Goal: Navigation & Orientation: Find specific page/section

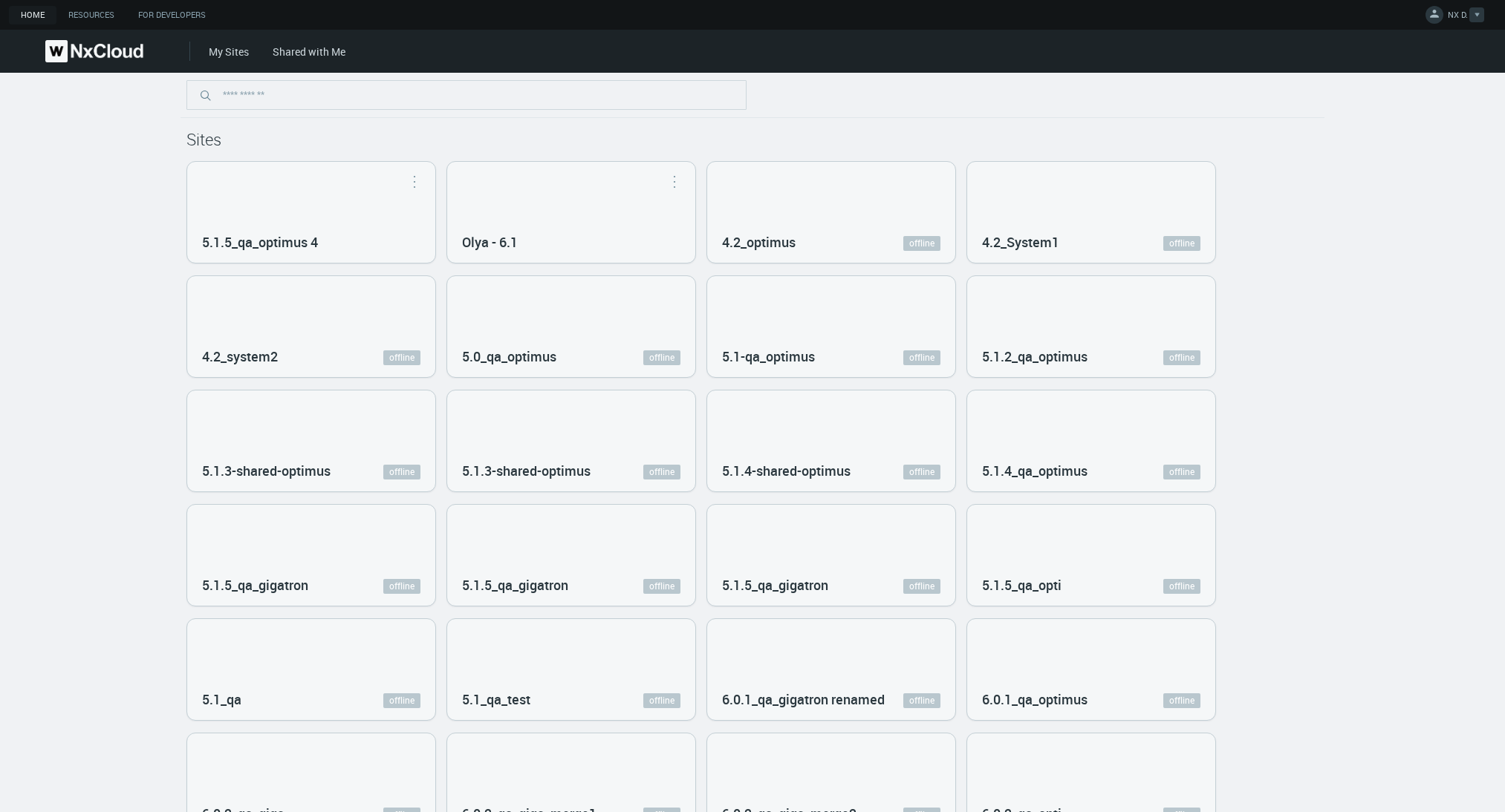
click at [1435, 14] on icon at bounding box center [1435, 13] width 15 height 15
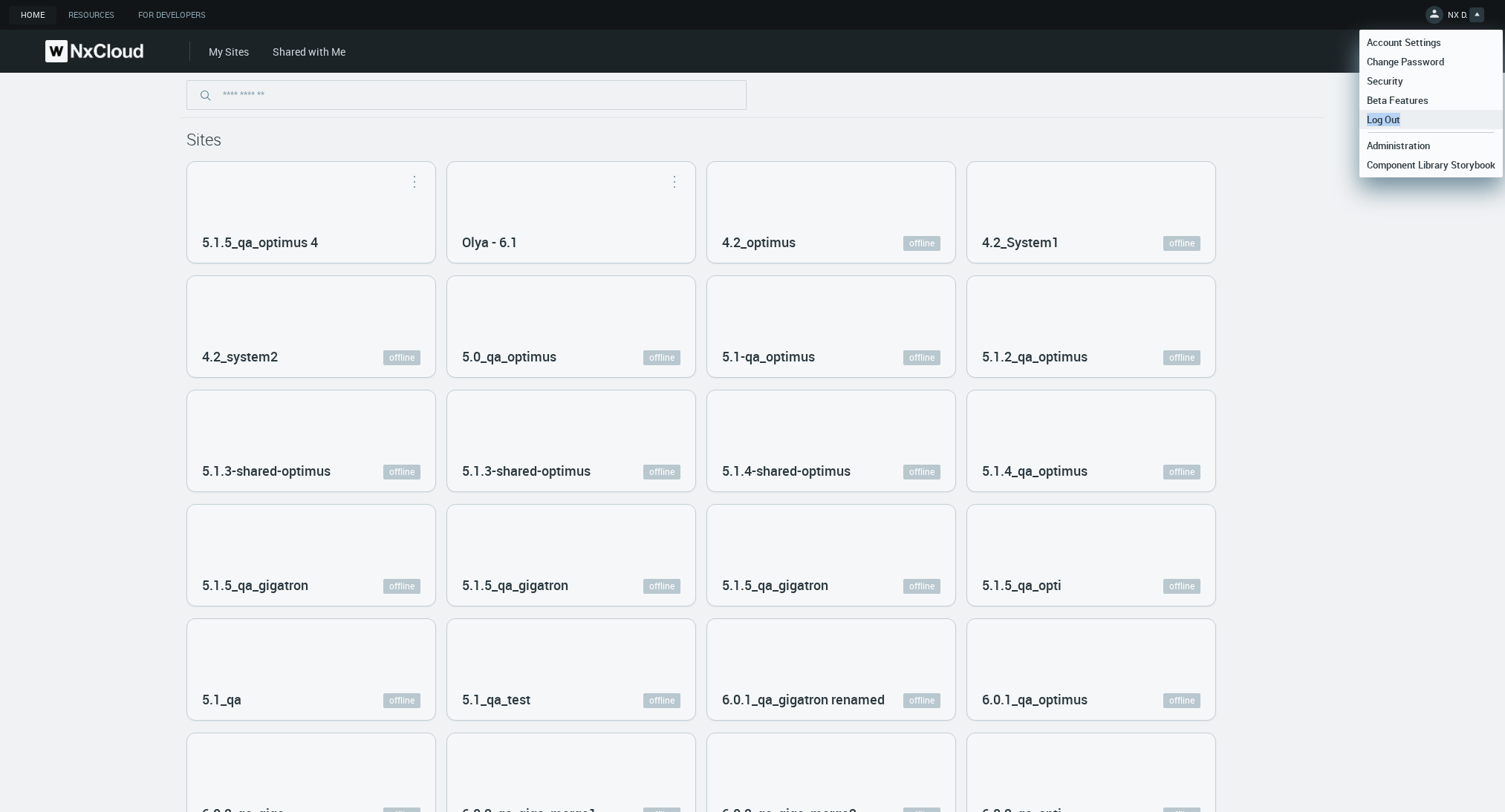
click at [1402, 113] on span "Log Out" at bounding box center [1383, 120] width 49 height 13
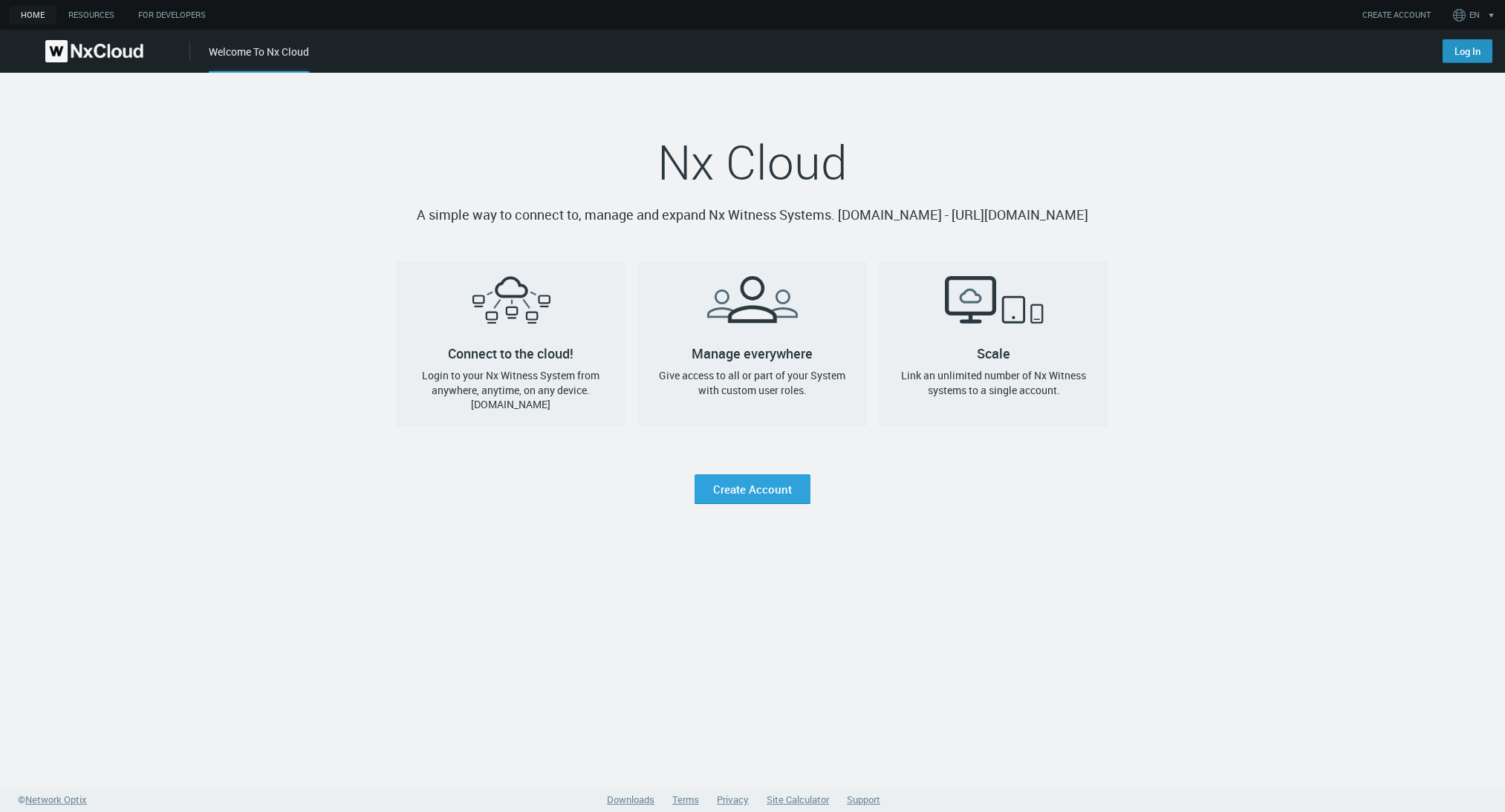
click at [1461, 54] on link "Log In" at bounding box center [1467, 50] width 50 height 23
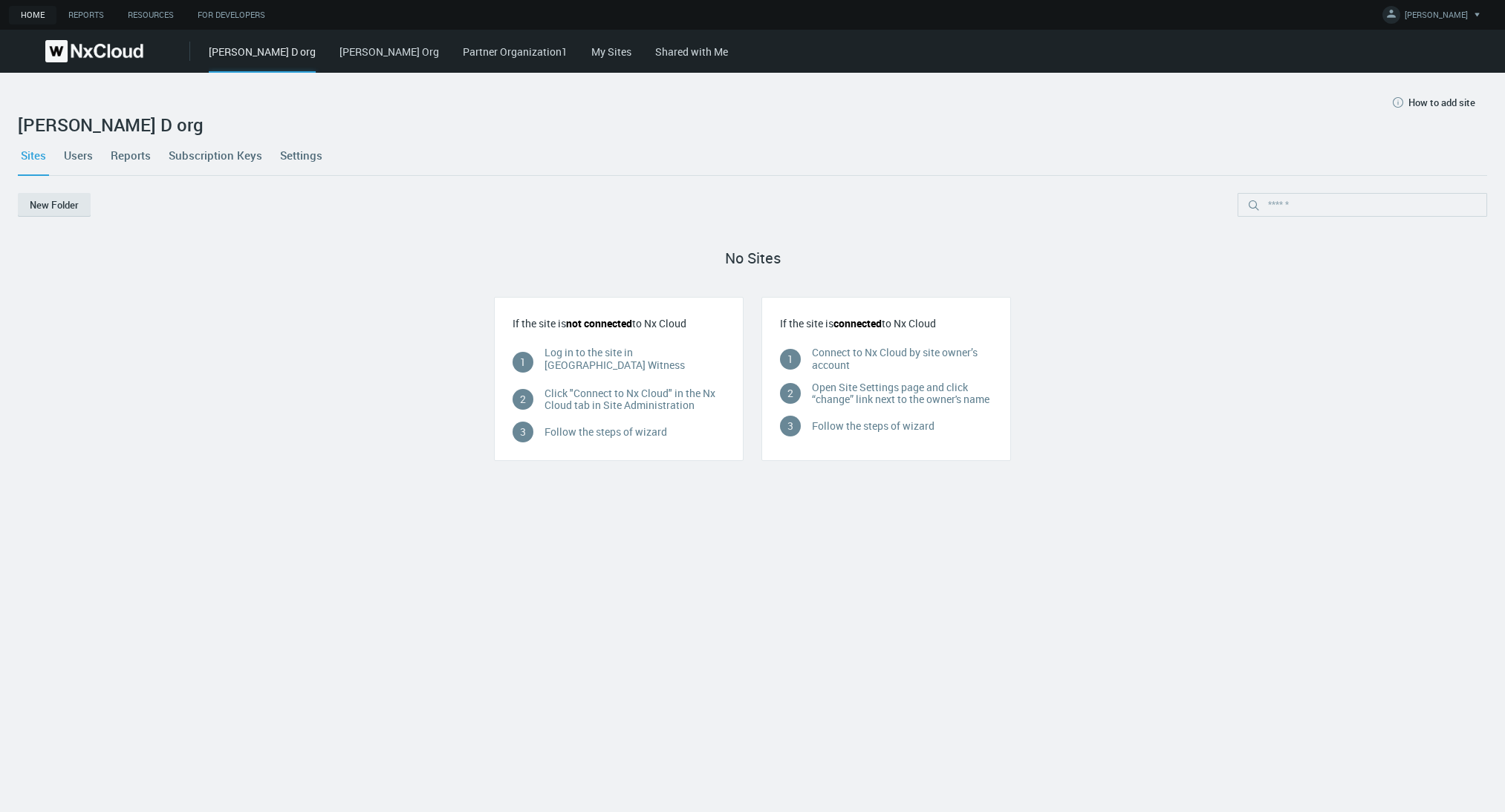
click at [592, 52] on link "My Sites" at bounding box center [611, 51] width 40 height 14
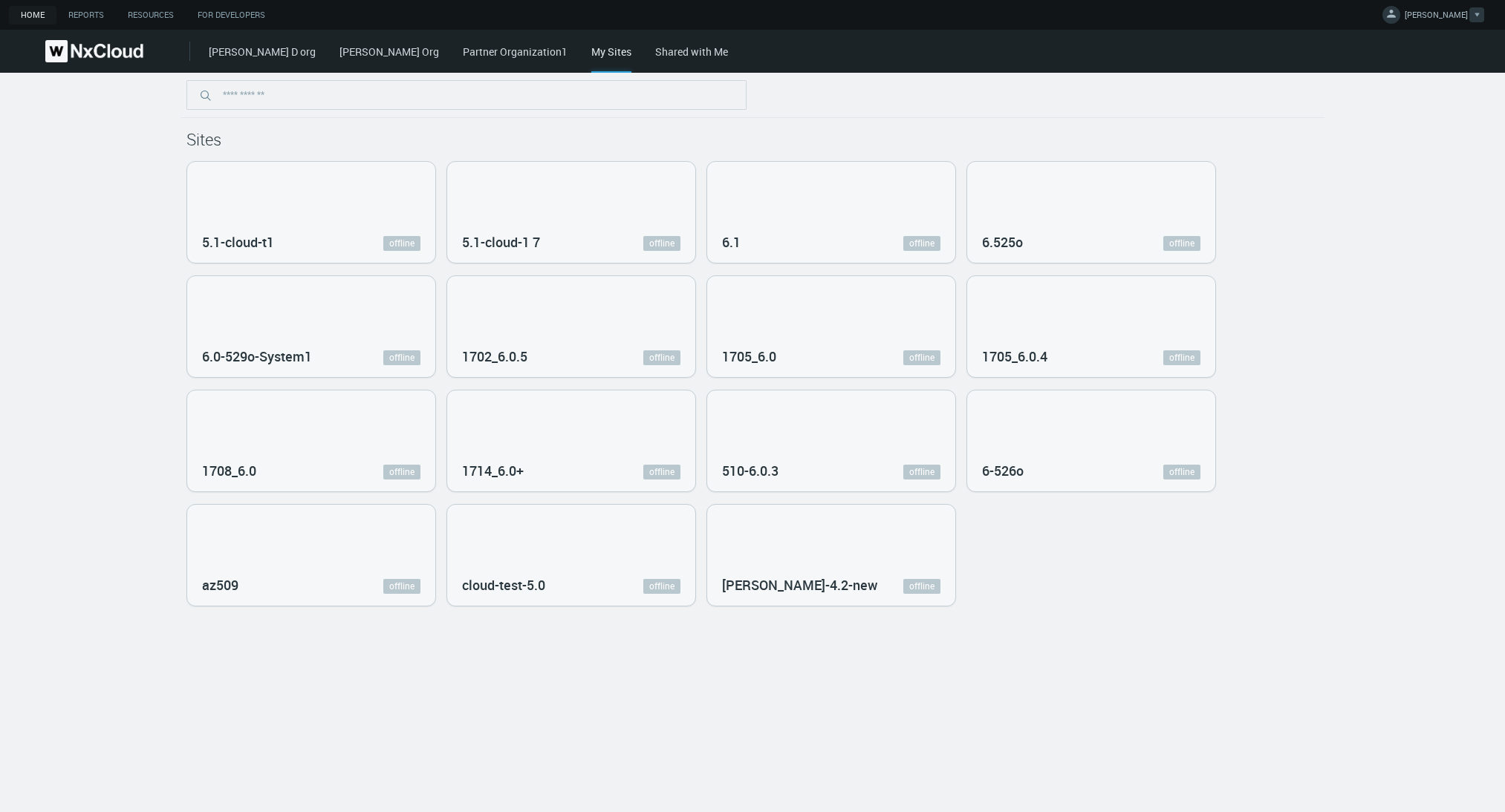
click at [1446, 16] on span "IRYNA D." at bounding box center [1437, 18] width 64 height 17
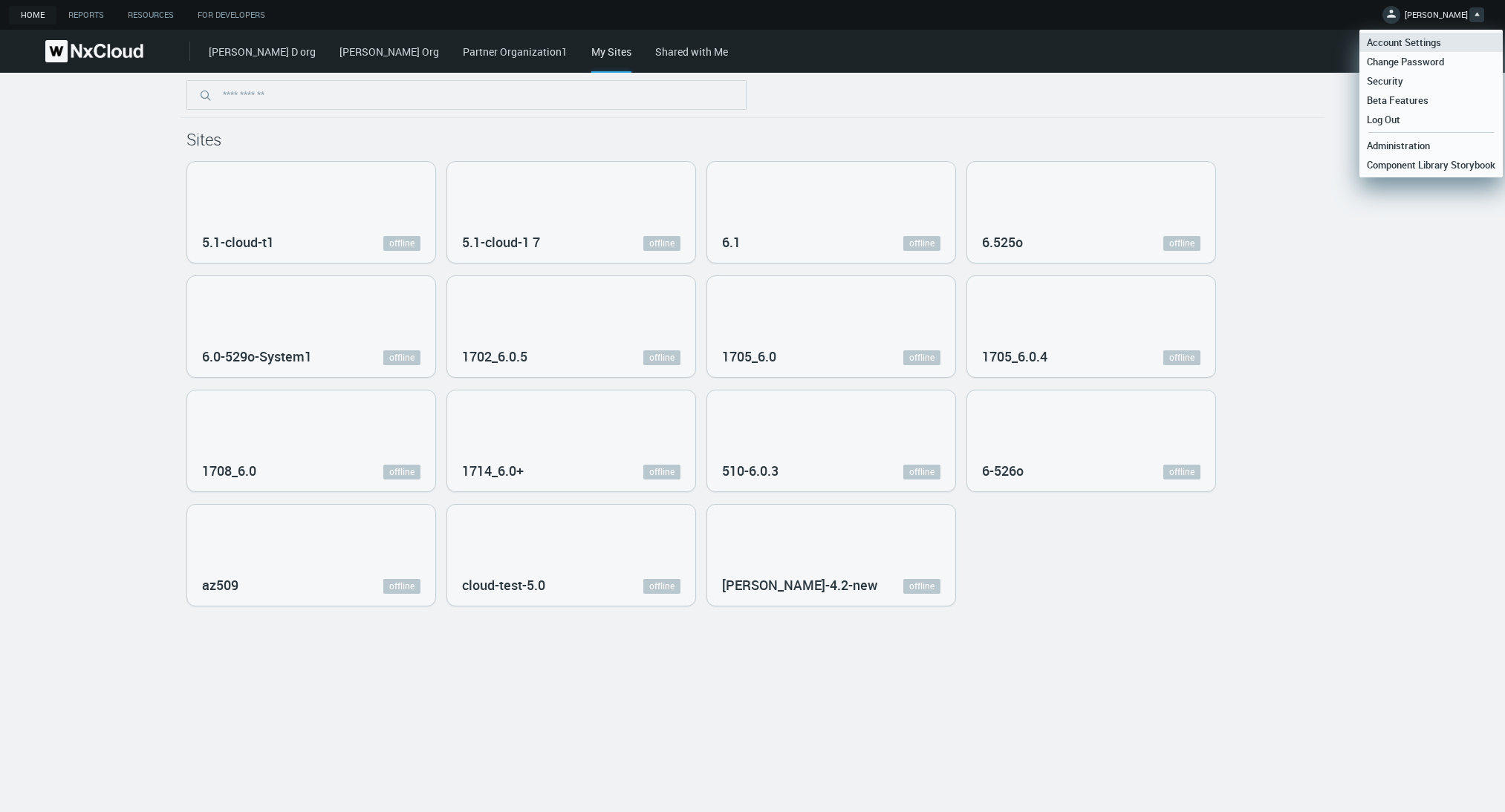
click at [1440, 38] on span "Account Settings" at bounding box center [1403, 42] width 89 height 13
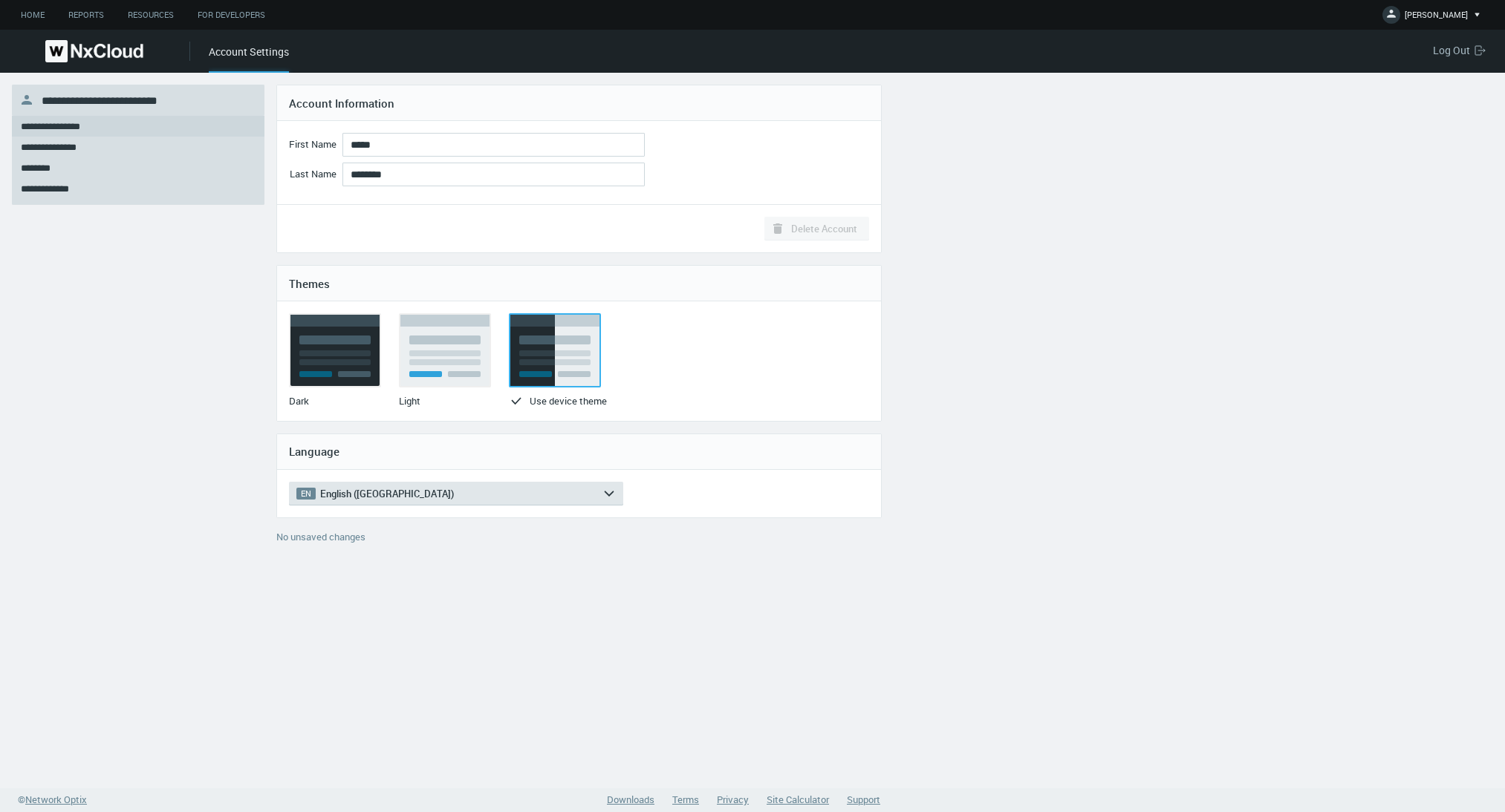
click at [1446, 49] on span "Log Out" at bounding box center [1454, 50] width 42 height 14
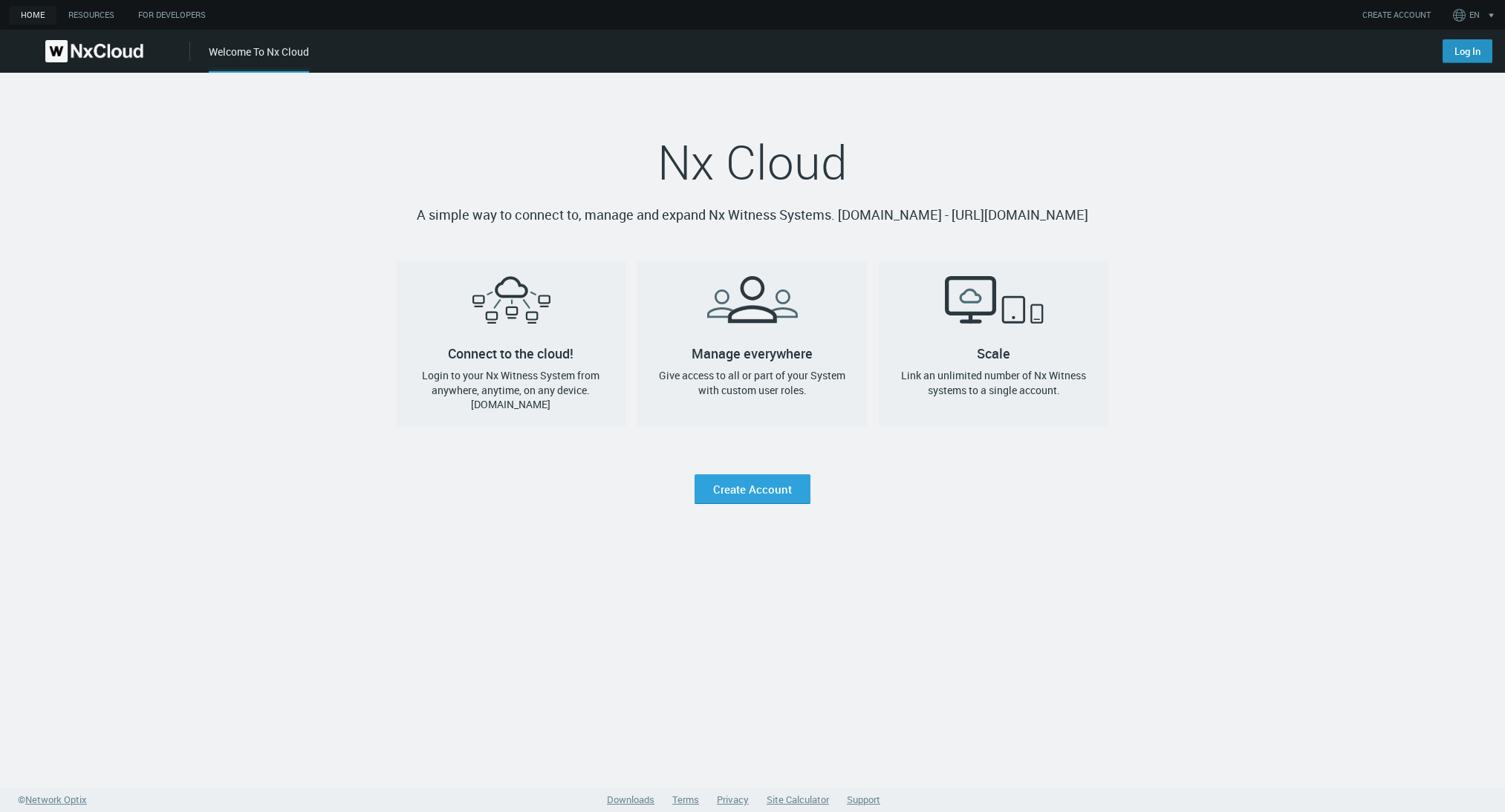
click at [1469, 49] on link "Log In" at bounding box center [1467, 50] width 50 height 23
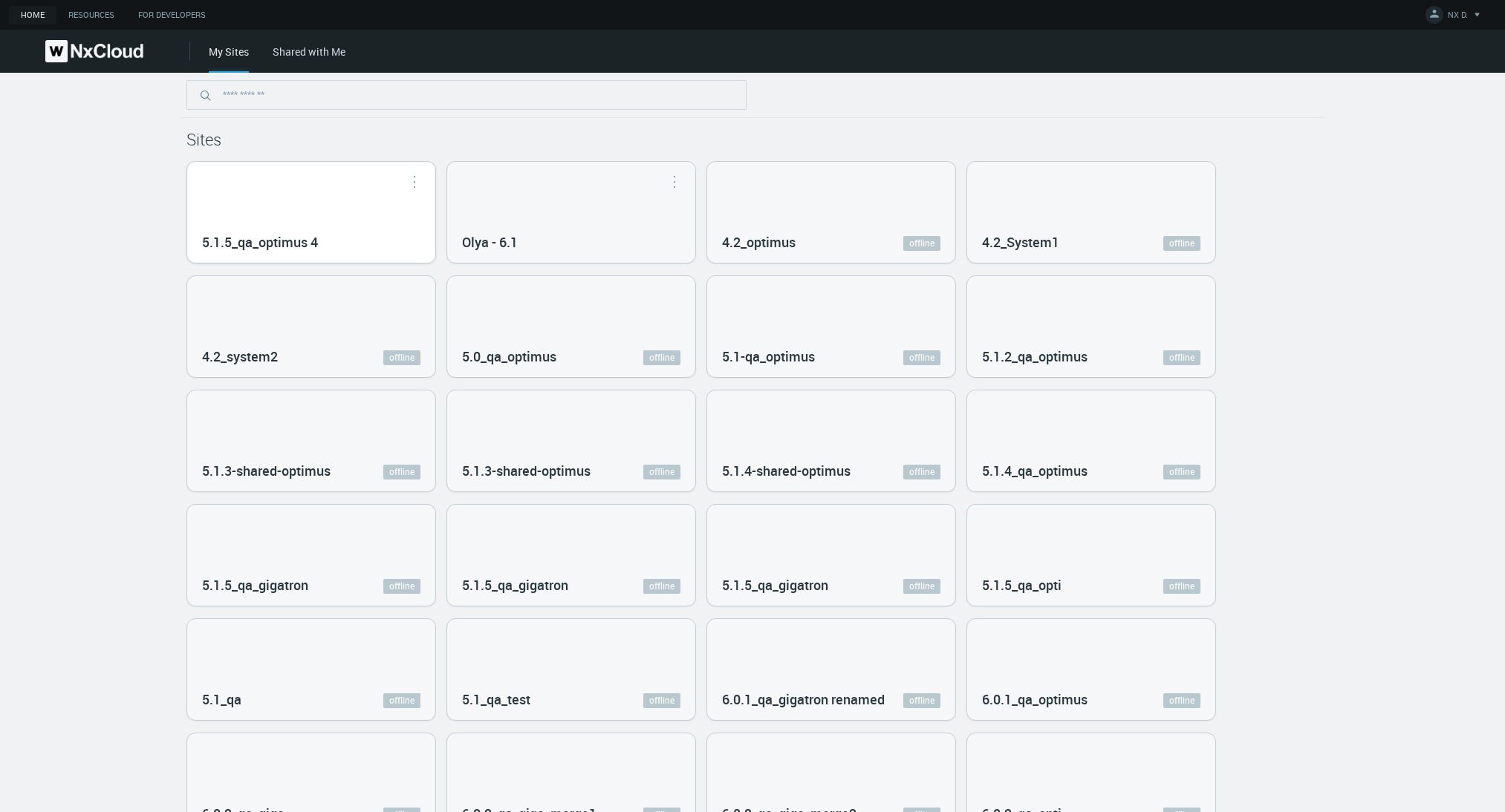
click at [294, 207] on div "5.1.5_qa_optimus 4" at bounding box center [310, 212] width 248 height 101
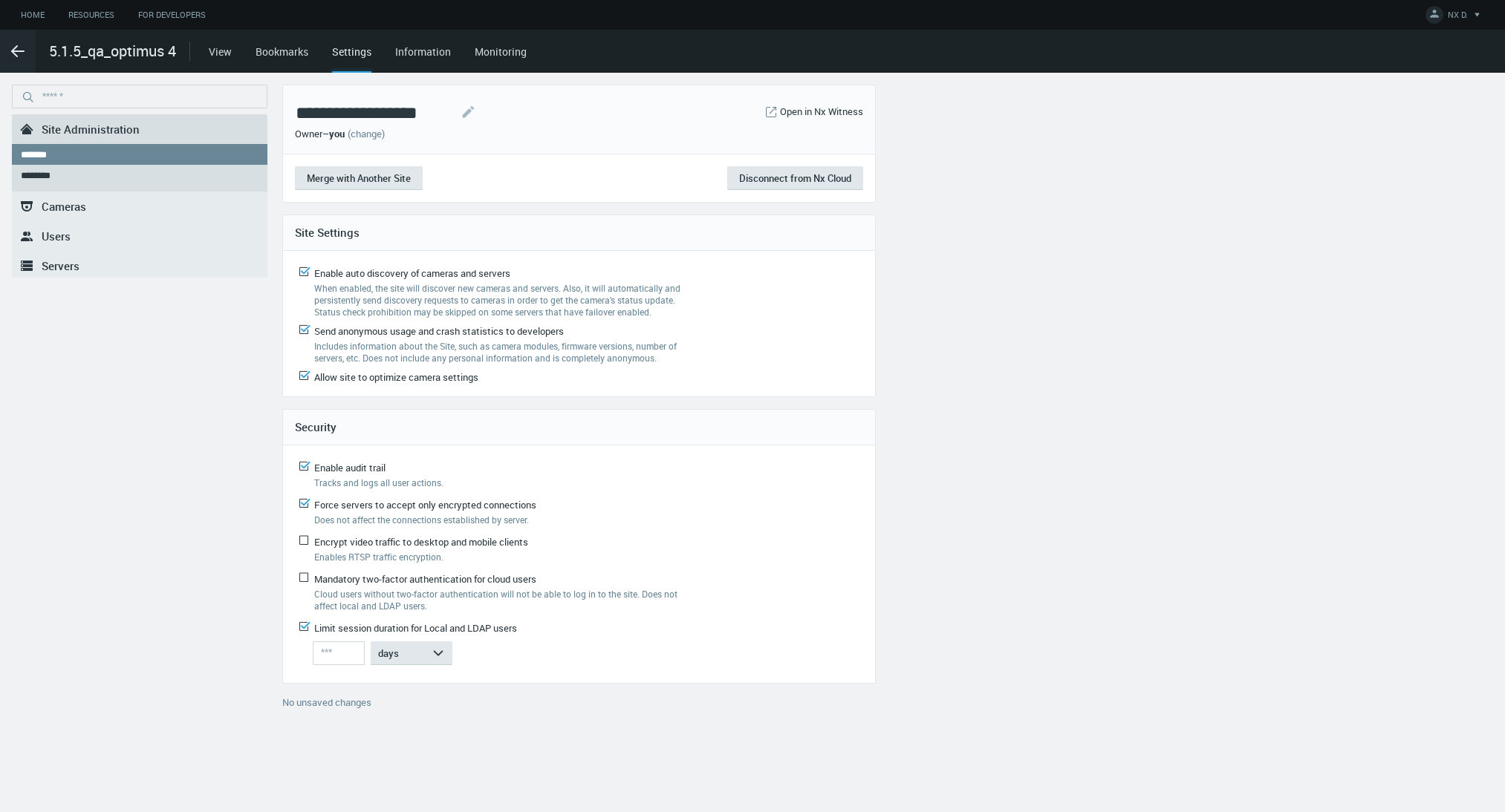
click at [96, 255] on link ".st0{fill-rule:evenodd;clip-rule:evenodd;fill:#2B383F;} Servers" at bounding box center [139, 266] width 255 height 30
